Goal: Transaction & Acquisition: Purchase product/service

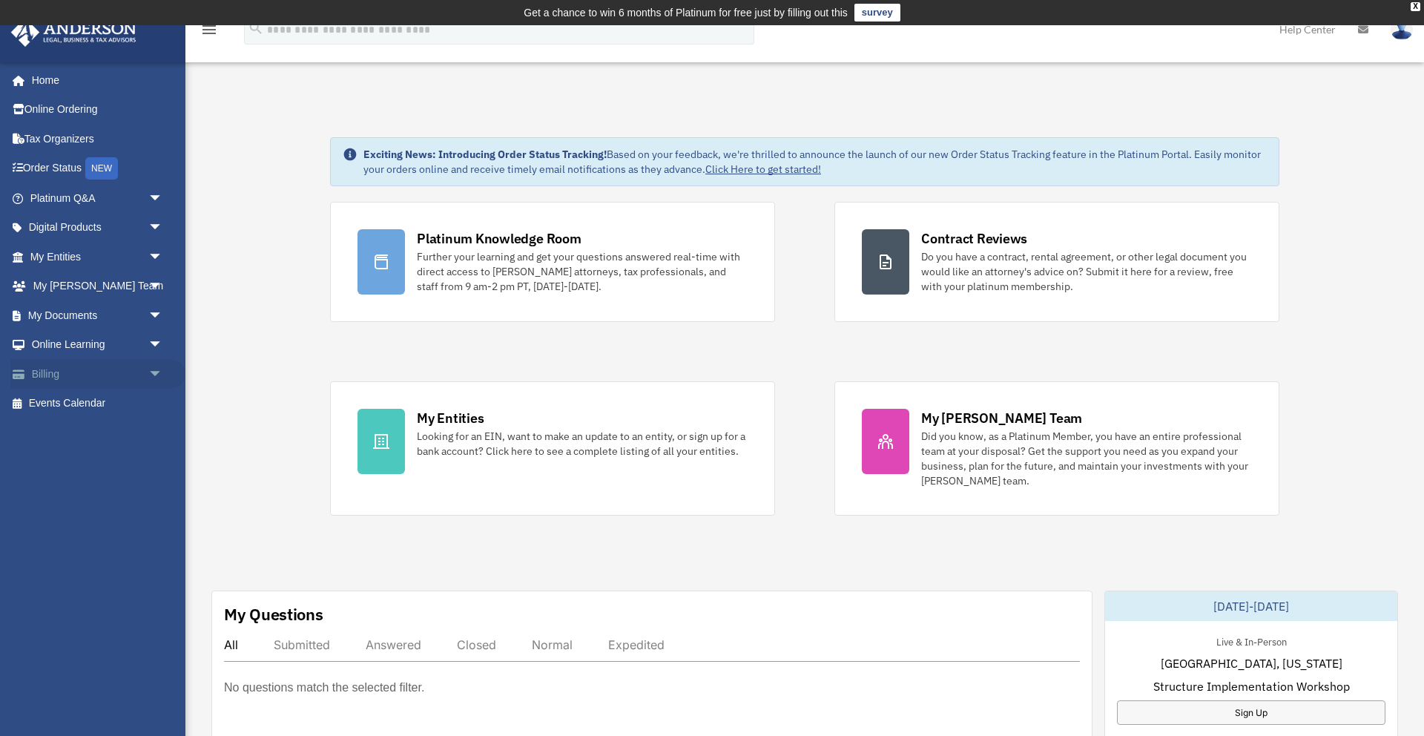
click at [77, 370] on link "Billing arrow_drop_down" at bounding box center [97, 374] width 175 height 30
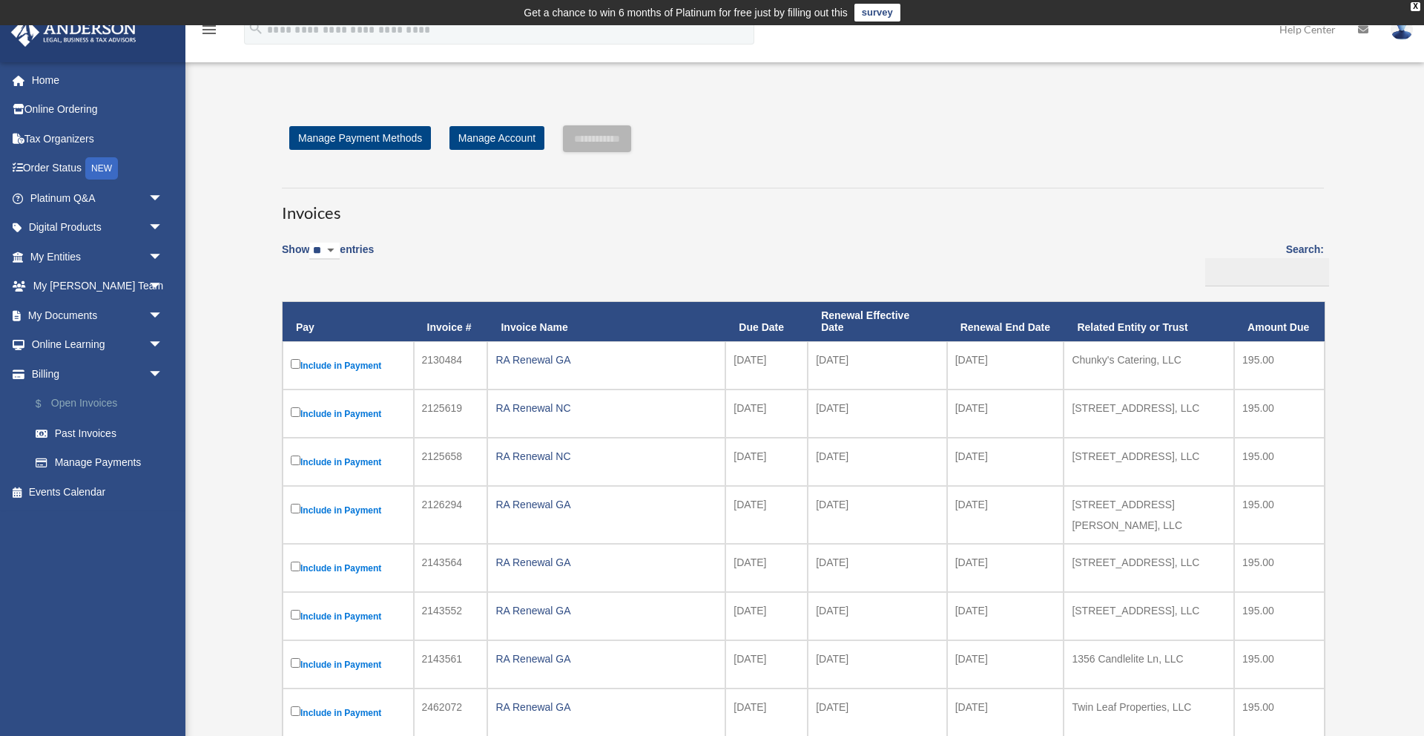
click at [88, 399] on link "$ Open Invoices" at bounding box center [103, 404] width 165 height 30
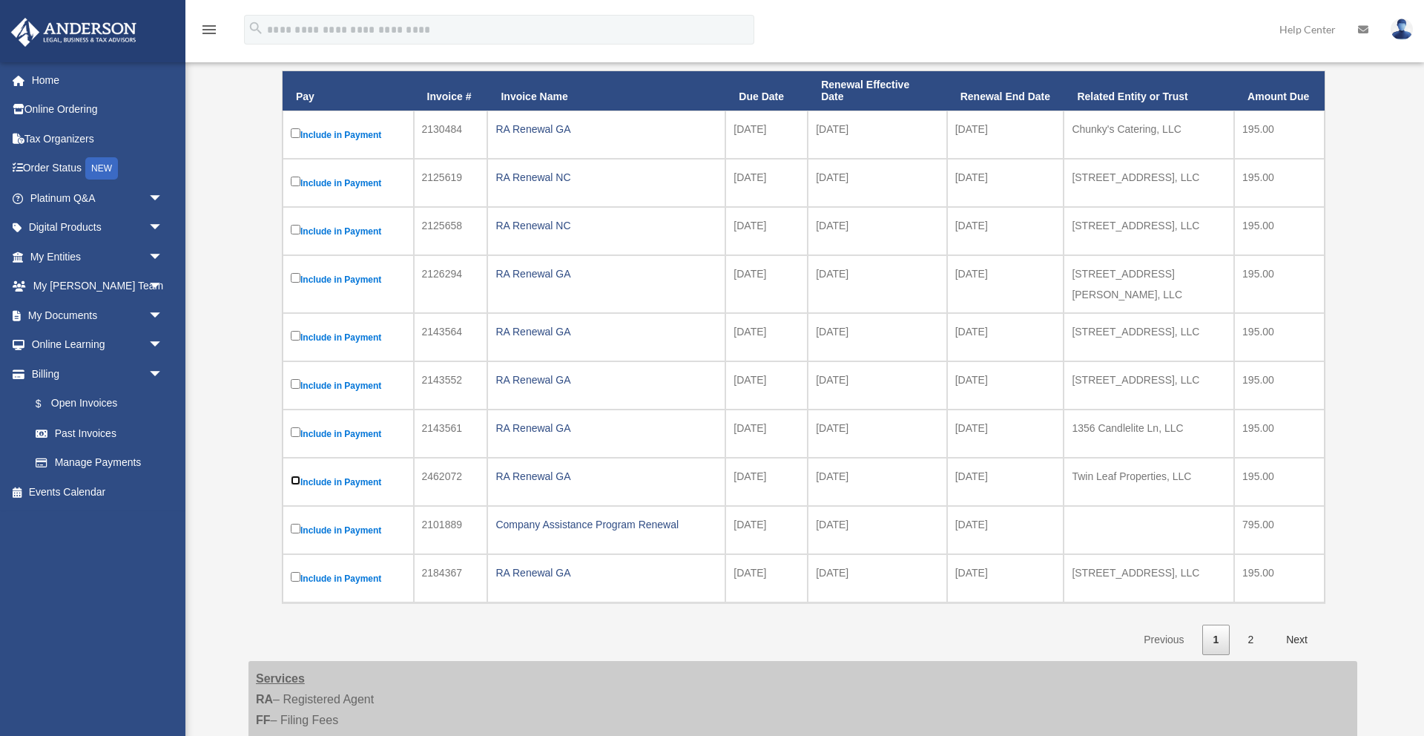
scroll to position [242, 0]
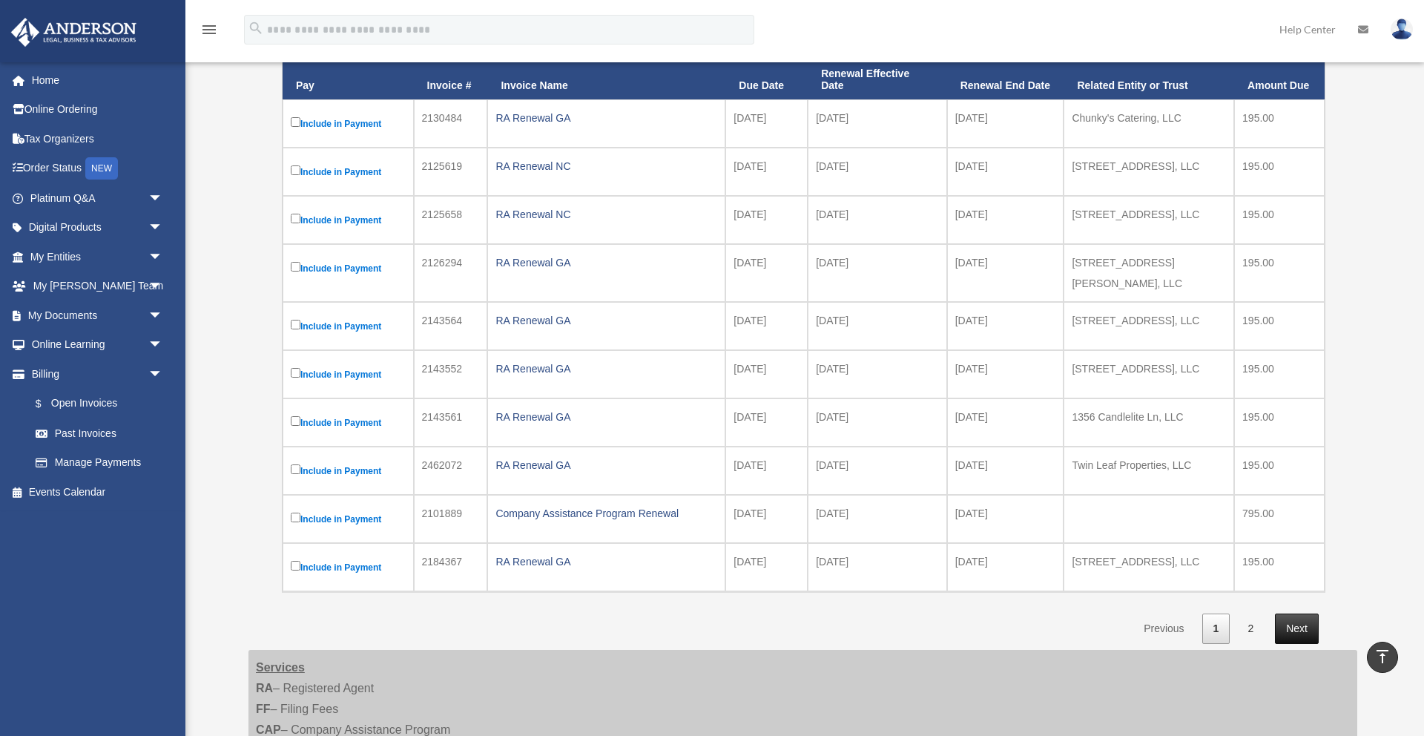
click at [1302, 621] on link "Next" at bounding box center [1297, 628] width 44 height 30
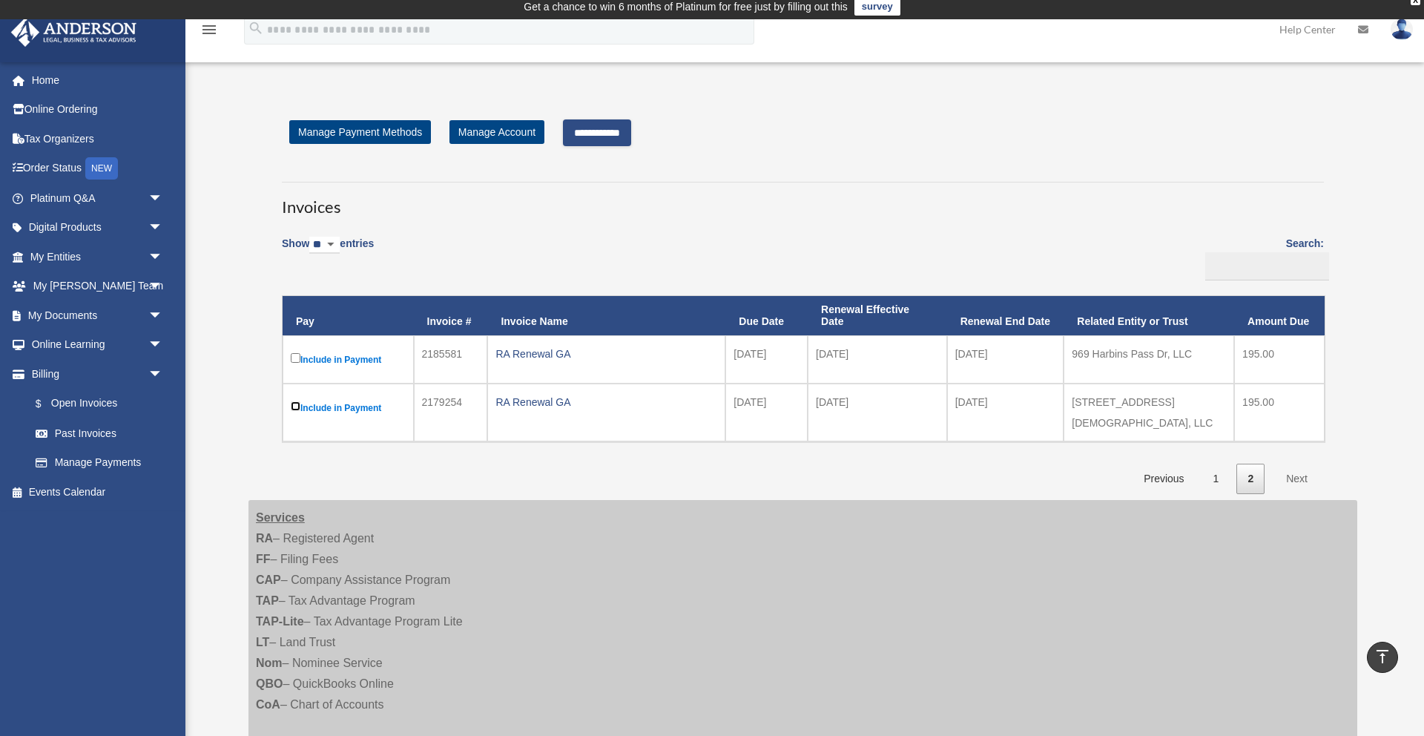
scroll to position [0, 0]
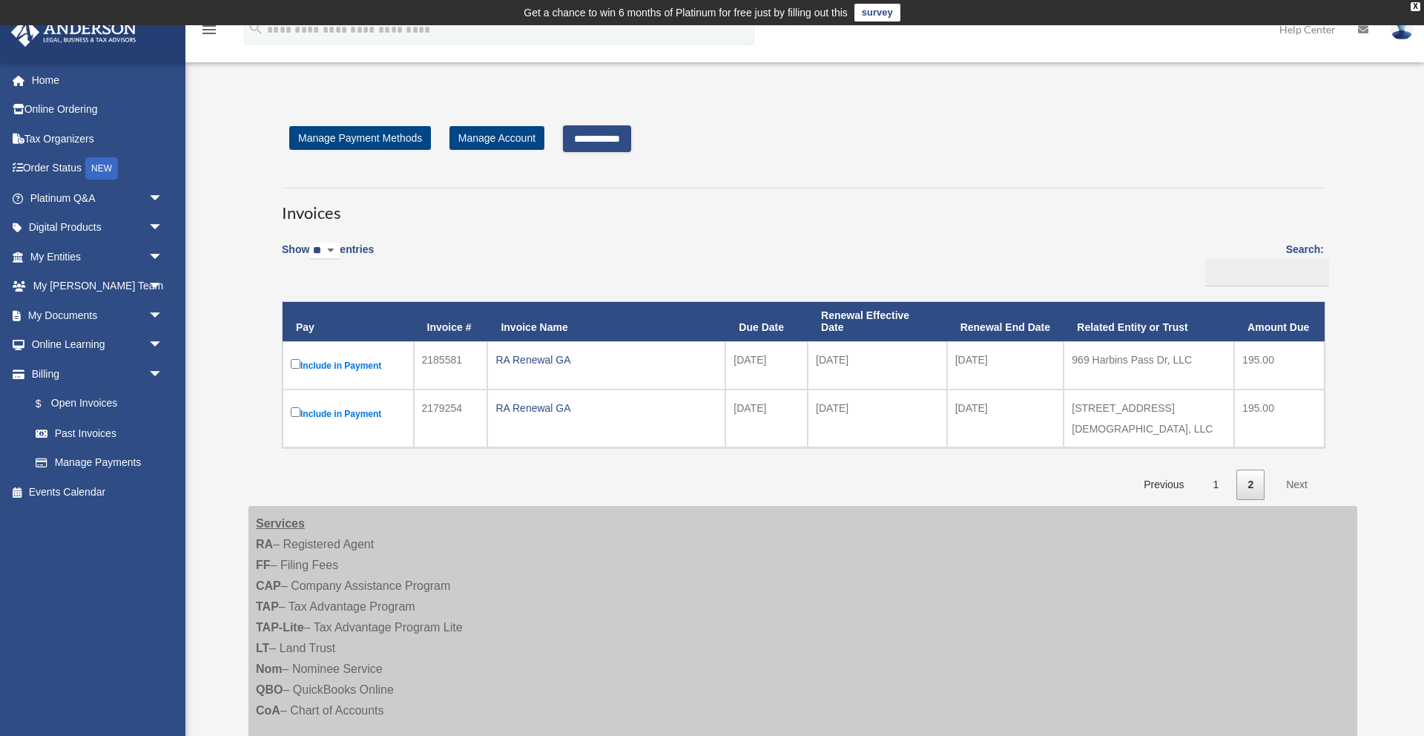
click at [598, 138] on input "**********" at bounding box center [597, 138] width 68 height 27
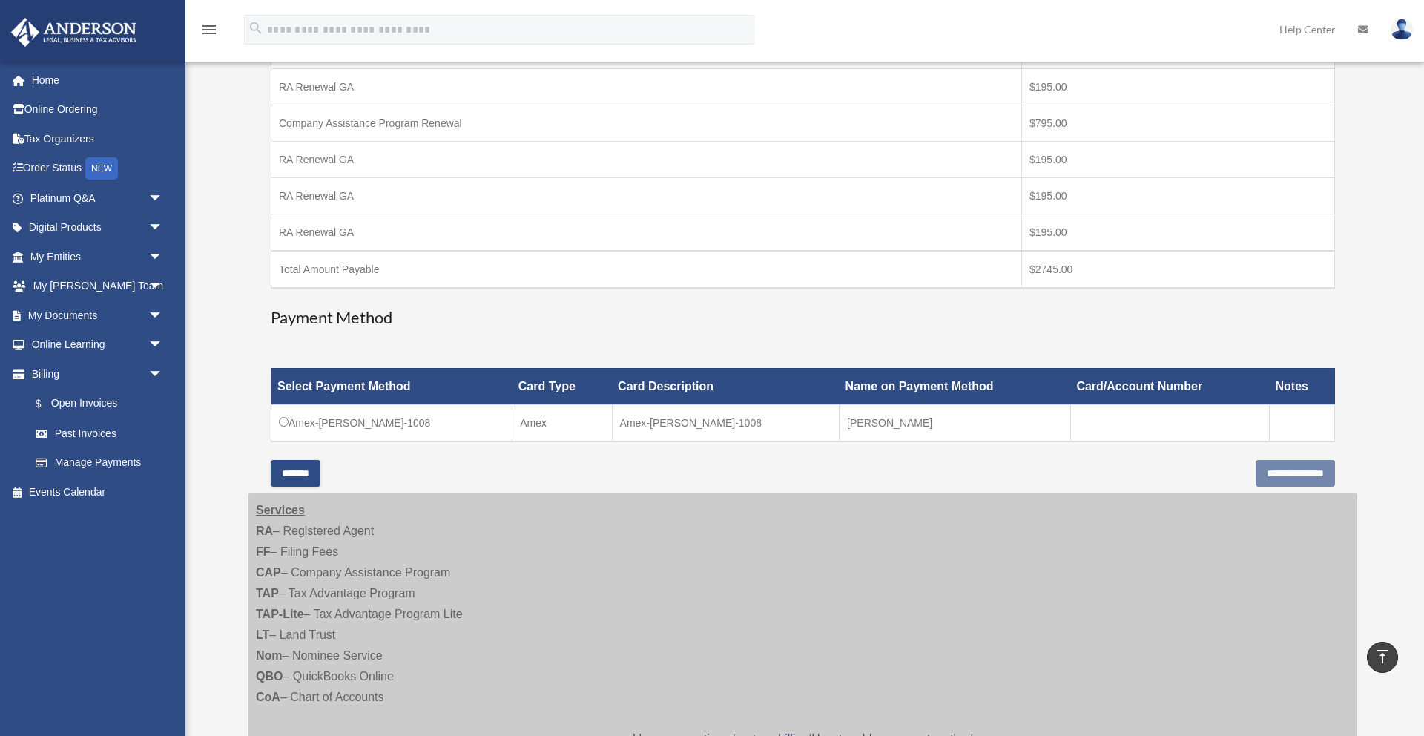
scroll to position [533, 0]
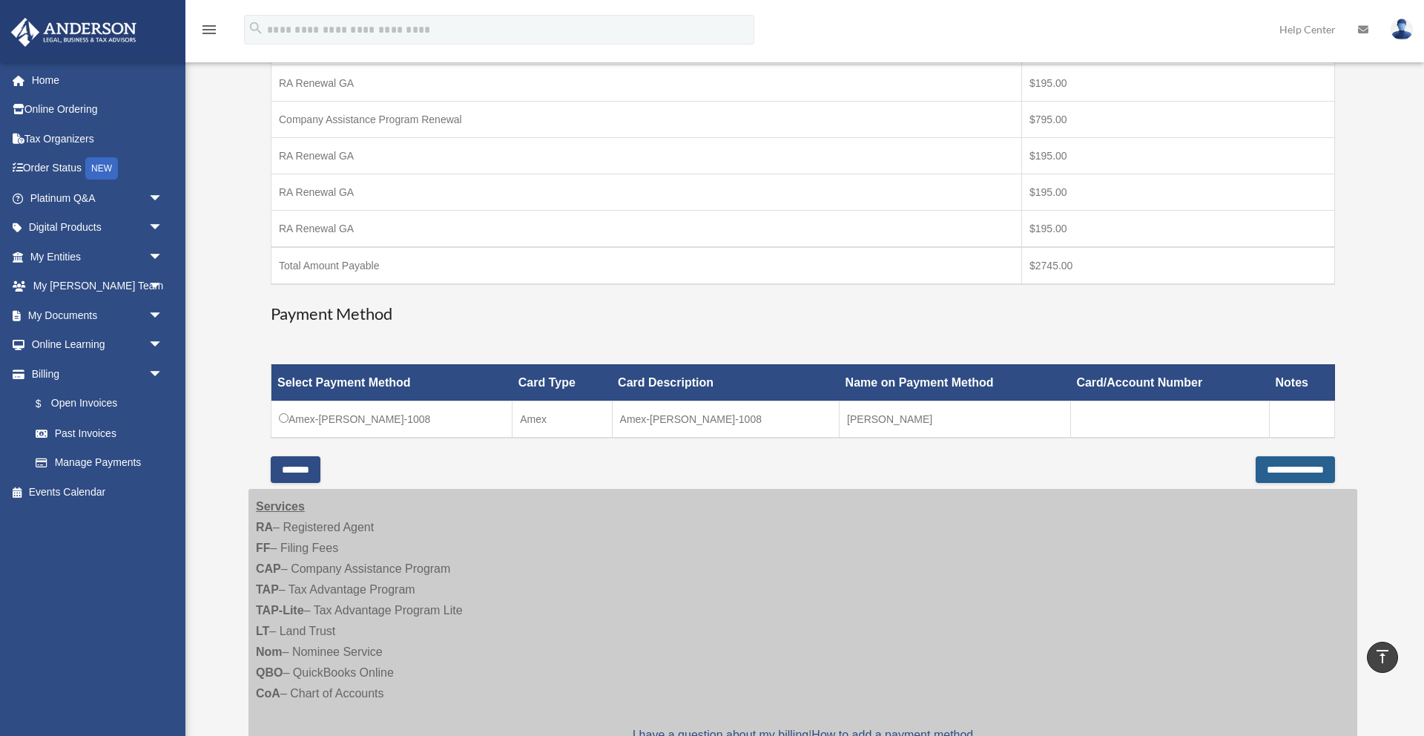
click at [1256, 473] on input "**********" at bounding box center [1295, 469] width 79 height 27
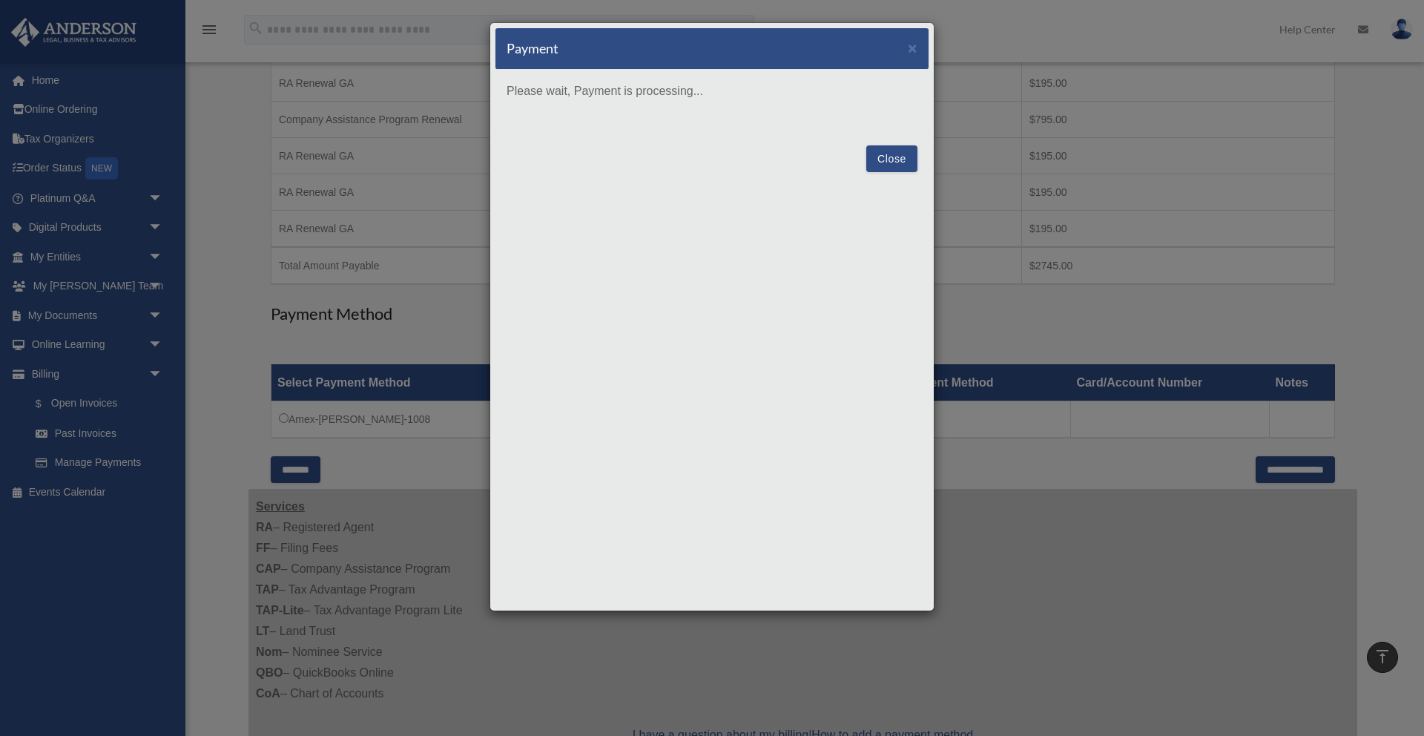
click at [972, 239] on div "Payment × Please wait, Payment is processing... Close" at bounding box center [712, 368] width 1424 height 736
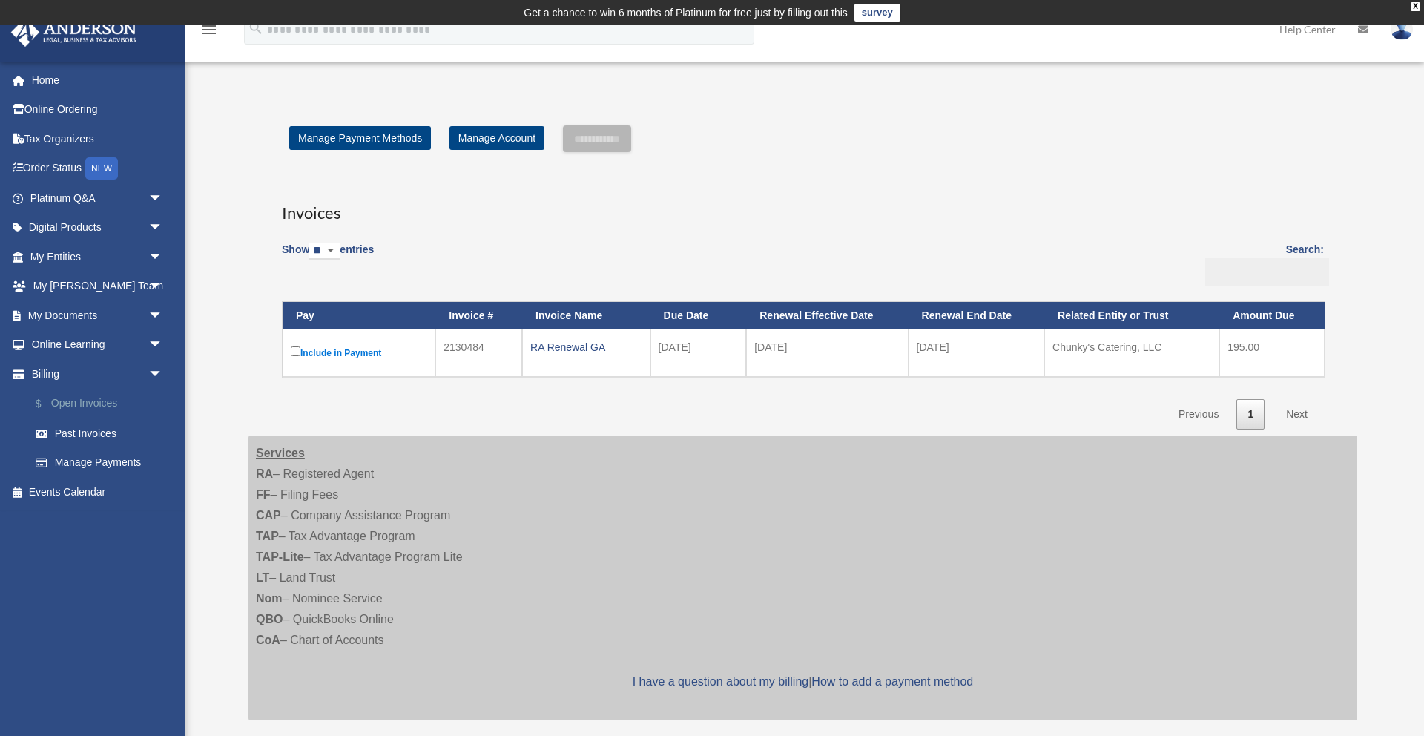
click at [68, 403] on link "$ Open Invoices" at bounding box center [103, 404] width 165 height 30
click at [92, 434] on link "Past Invoices" at bounding box center [103, 433] width 165 height 30
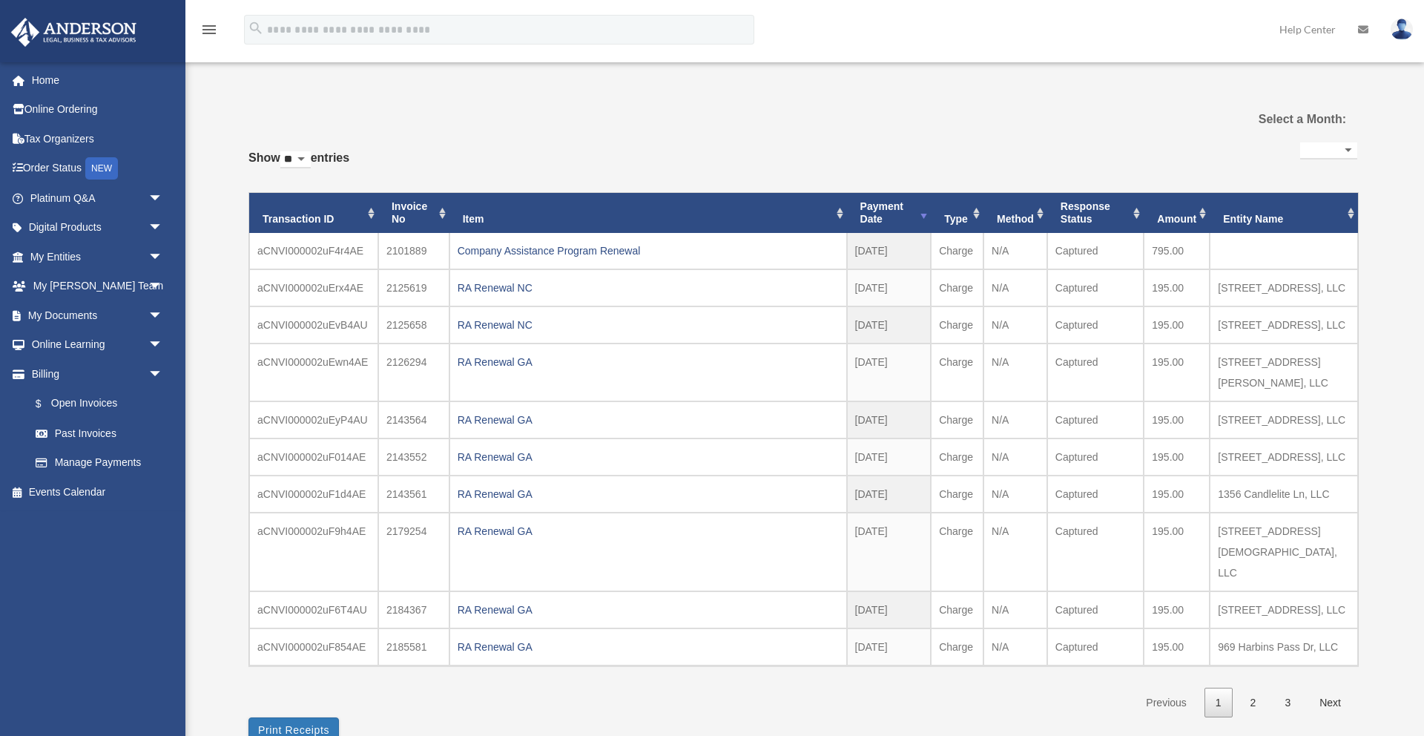
select select
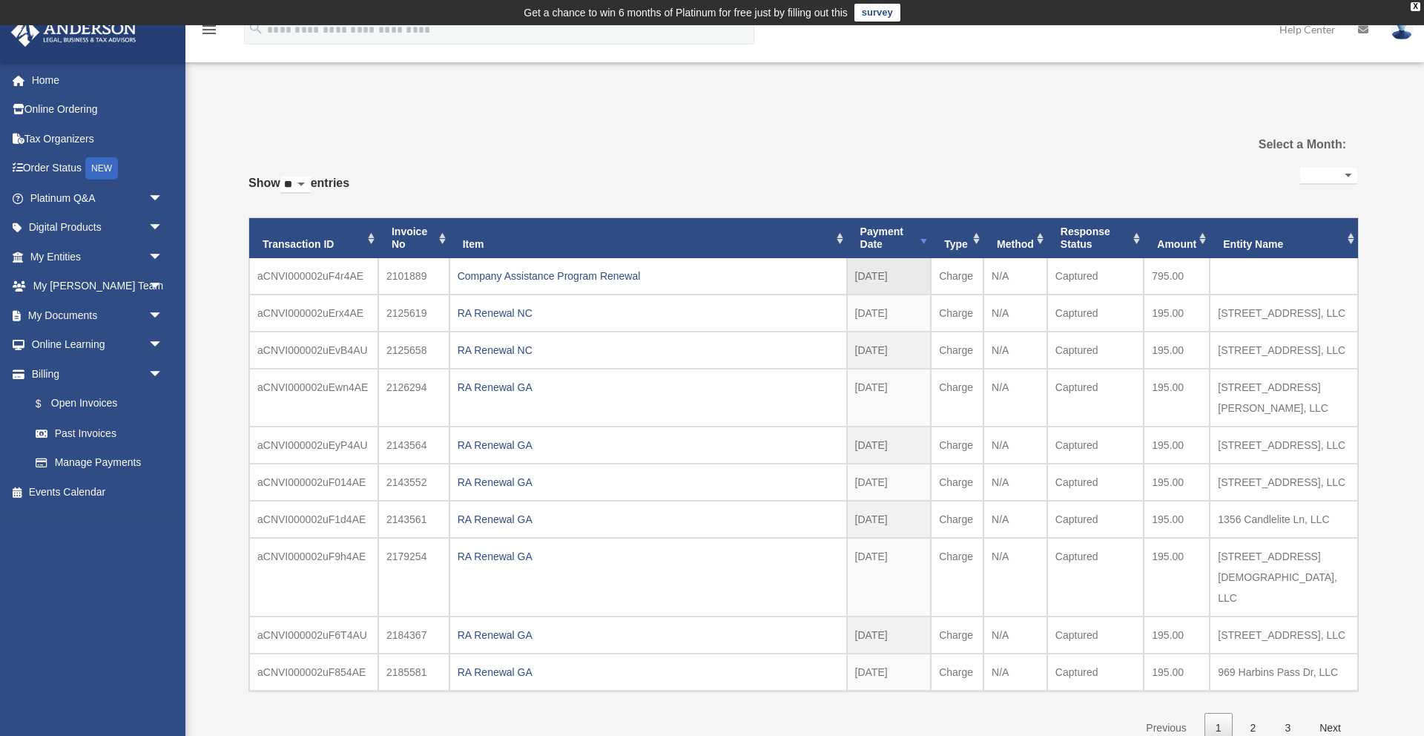
scroll to position [7, 0]
